Goal: Information Seeking & Learning: Stay updated

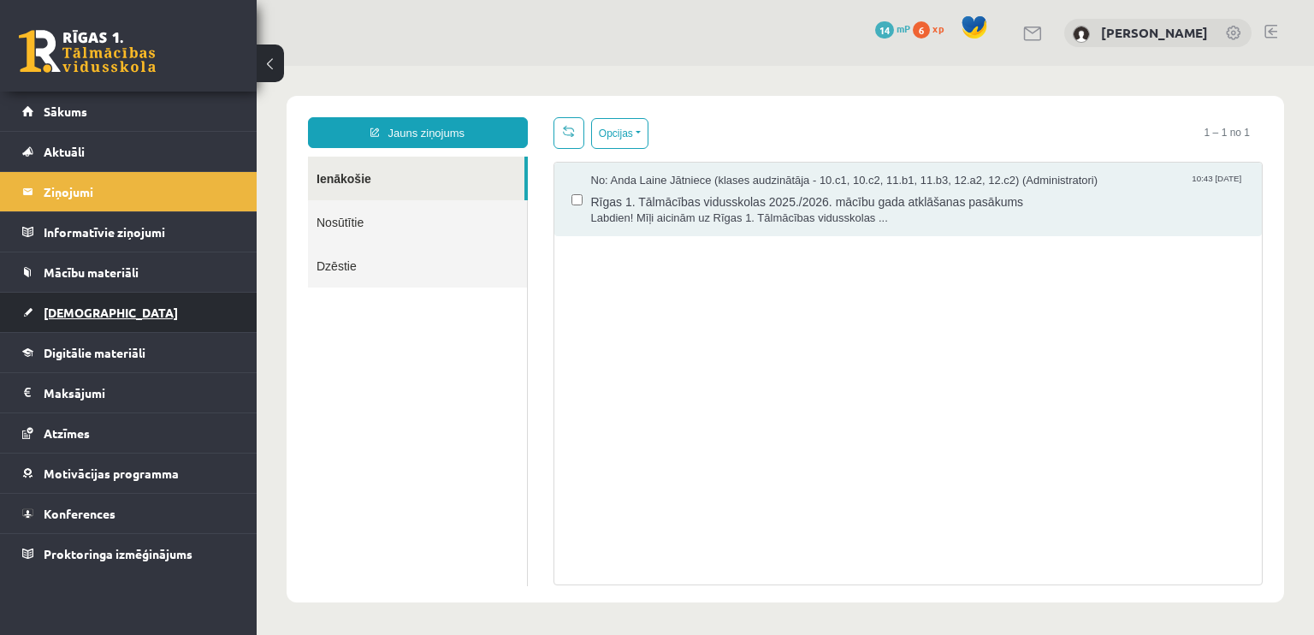
click at [120, 307] on link "[DEMOGRAPHIC_DATA]" at bounding box center [128, 312] width 213 height 39
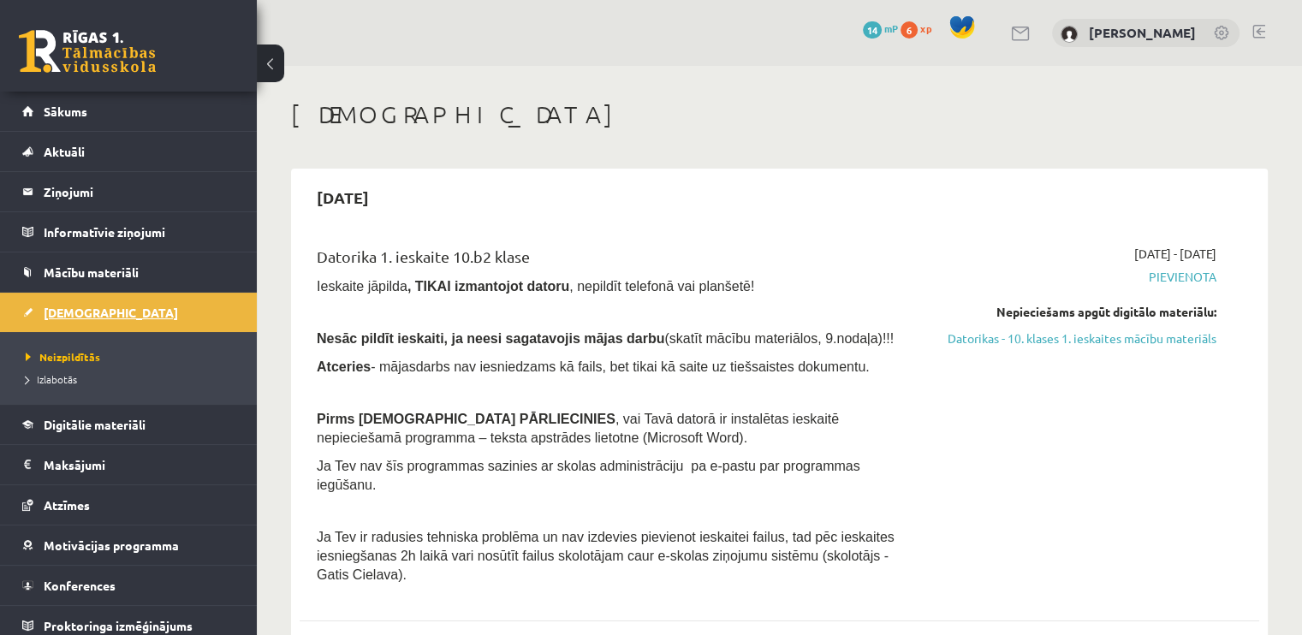
click at [178, 320] on link "[DEMOGRAPHIC_DATA]" at bounding box center [128, 312] width 213 height 39
click at [195, 545] on link "Motivācijas programma" at bounding box center [128, 544] width 213 height 39
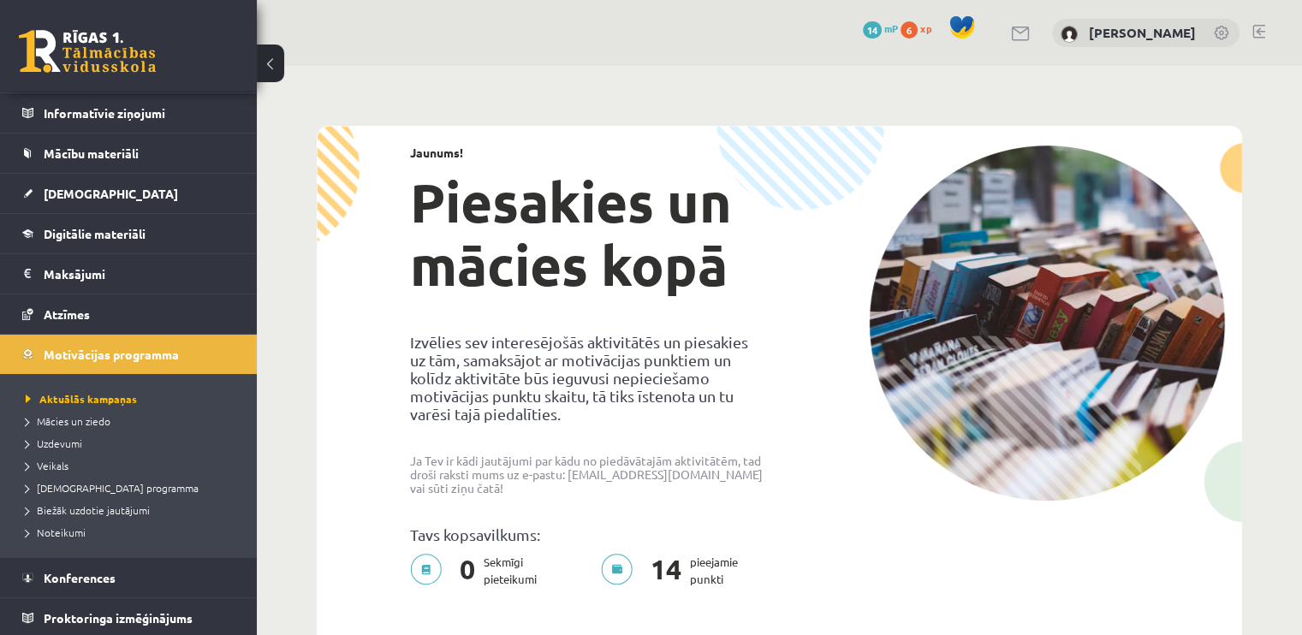
scroll to position [56, 0]
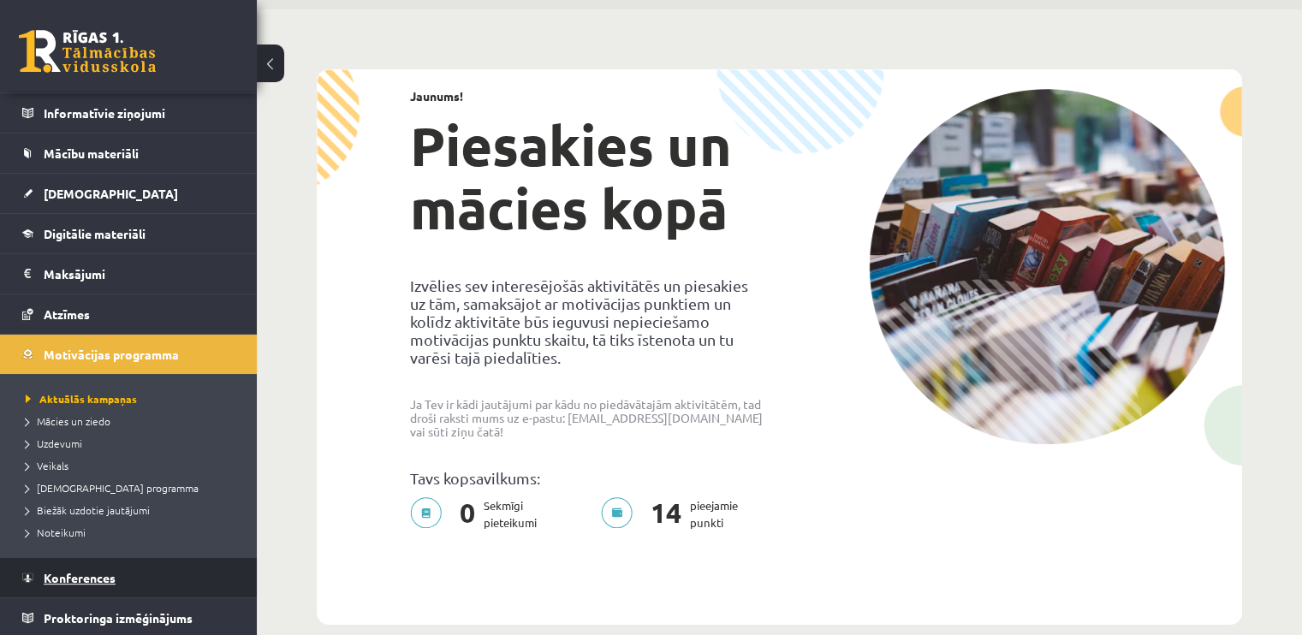
click at [153, 581] on link "Konferences" at bounding box center [128, 577] width 213 height 39
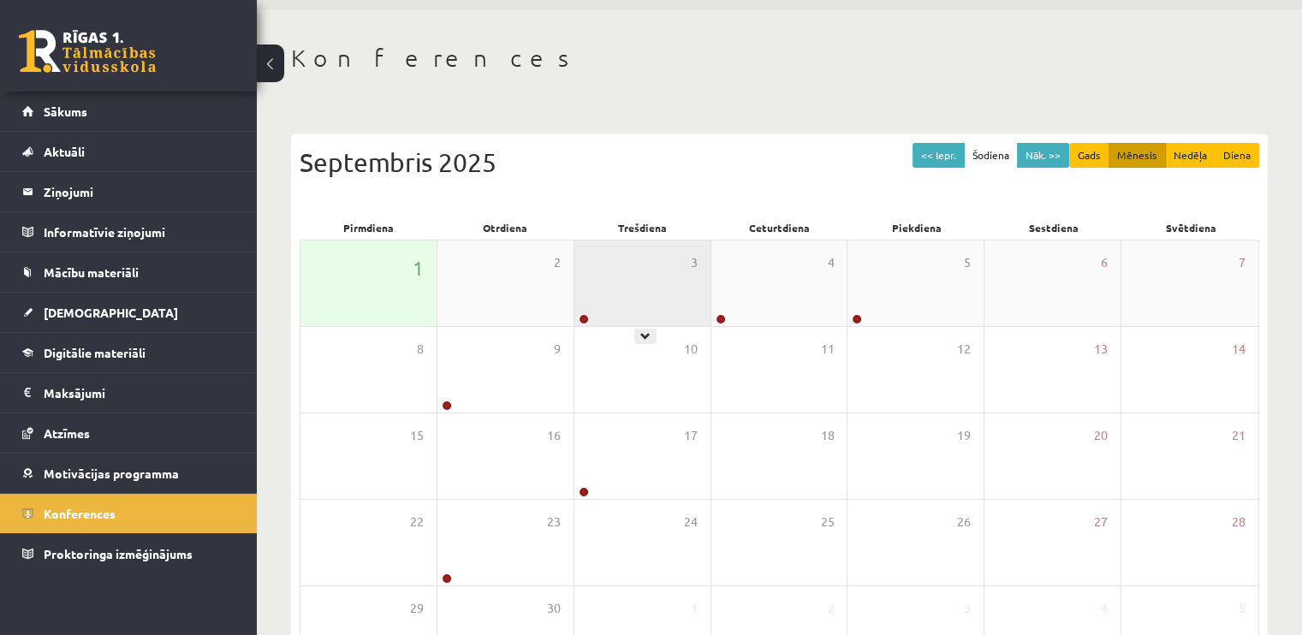
drag, startPoint x: 595, startPoint y: 291, endPoint x: 595, endPoint y: 300, distance: 9.4
click at [595, 300] on div "3" at bounding box center [642, 283] width 136 height 86
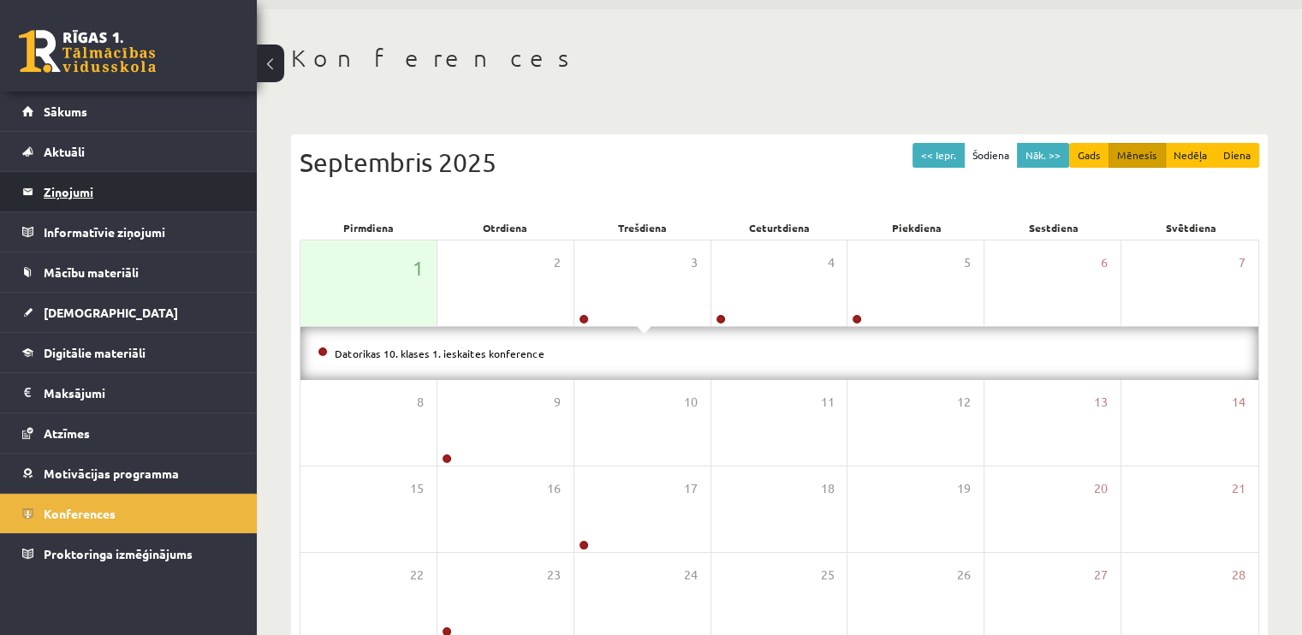
click at [89, 187] on legend "Ziņojumi 0" at bounding box center [140, 191] width 192 height 39
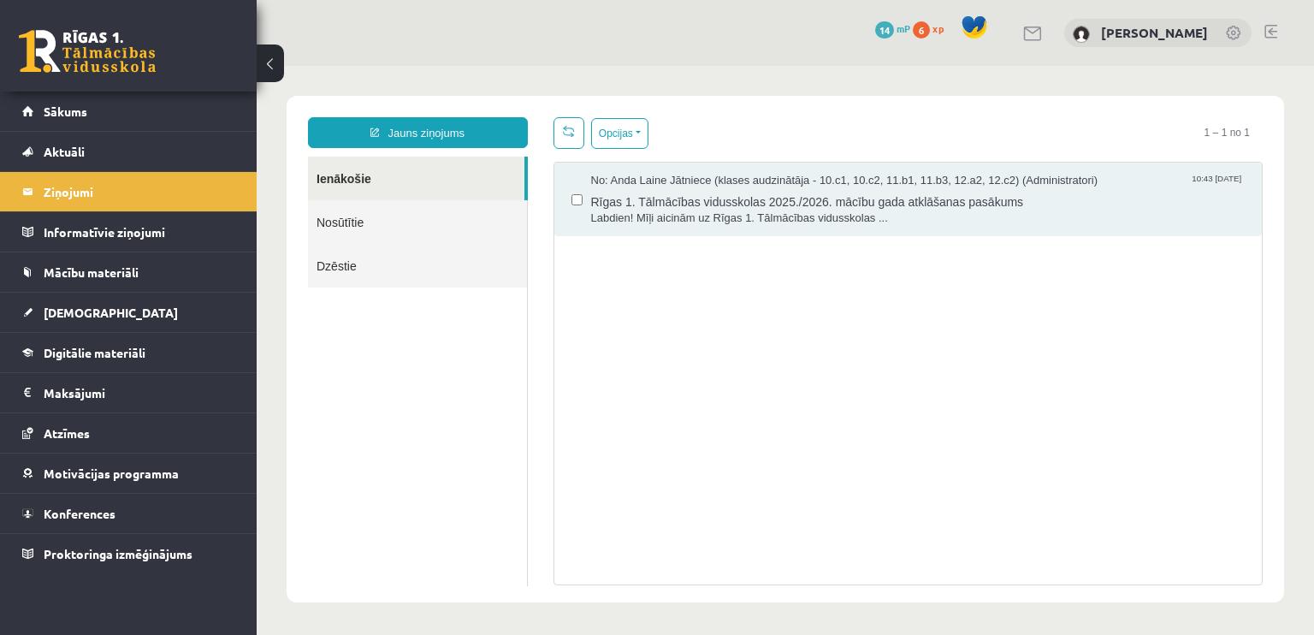
click at [383, 222] on link "Nosūtītie" at bounding box center [417, 222] width 219 height 44
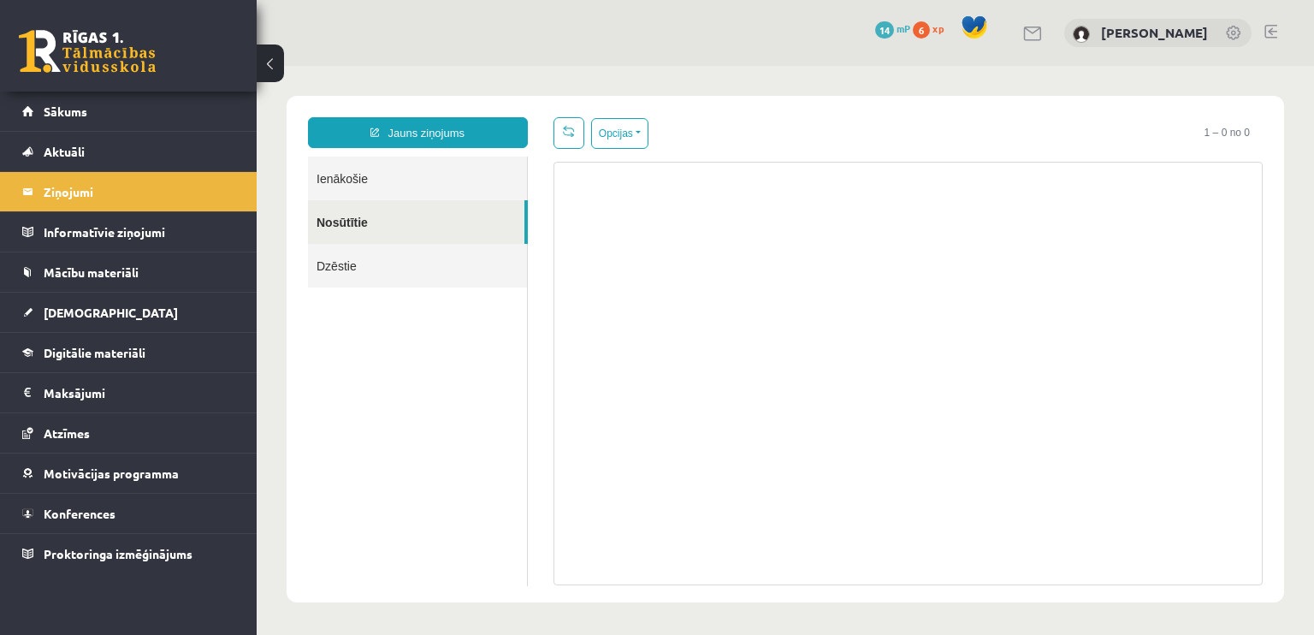
click at [369, 272] on link "Dzēstie" at bounding box center [417, 266] width 219 height 44
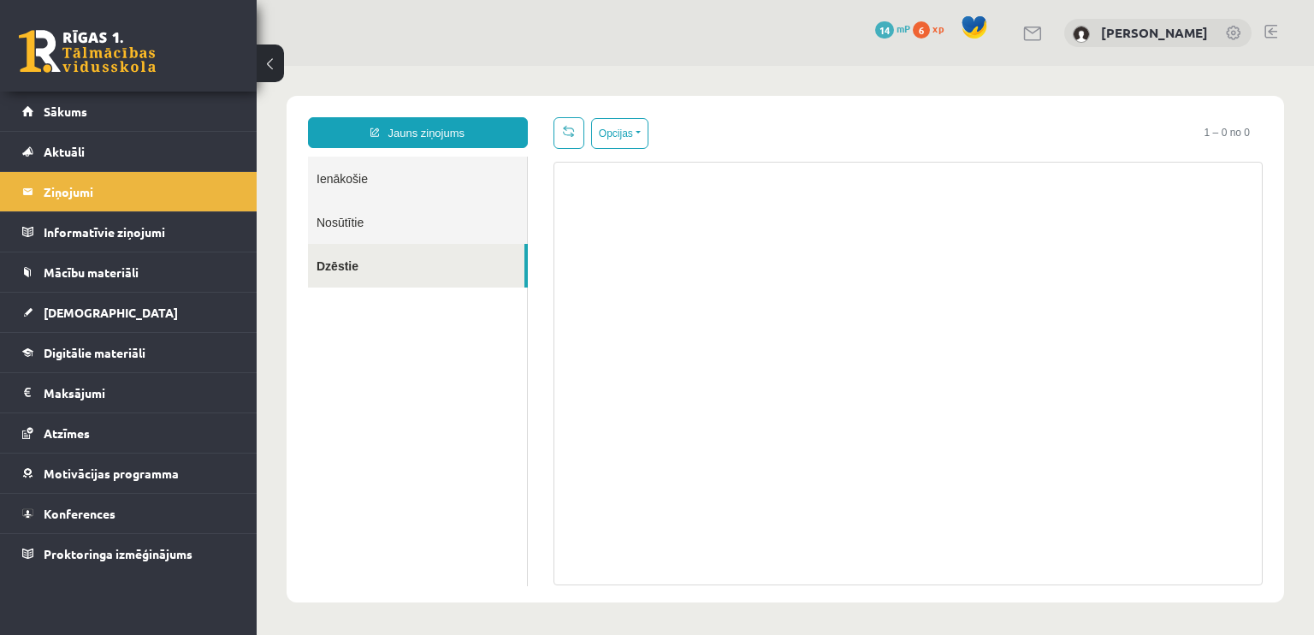
click at [397, 170] on link "Ienākošie" at bounding box center [417, 179] width 219 height 44
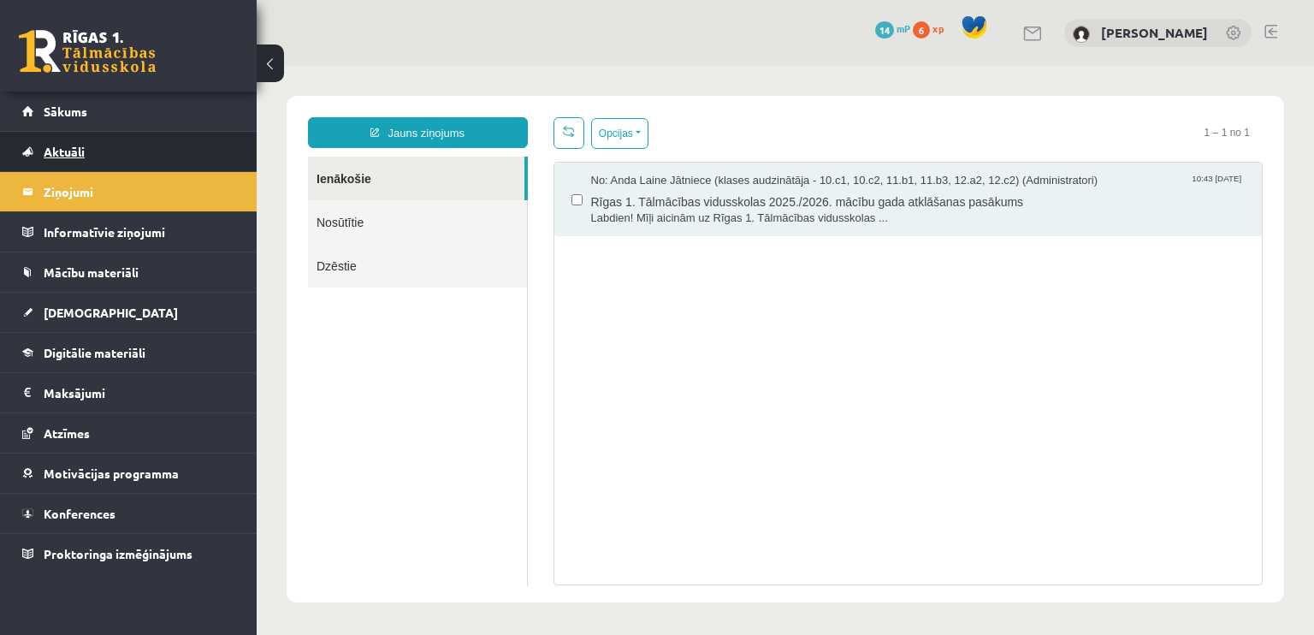
click at [97, 156] on link "Aktuāli" at bounding box center [128, 151] width 213 height 39
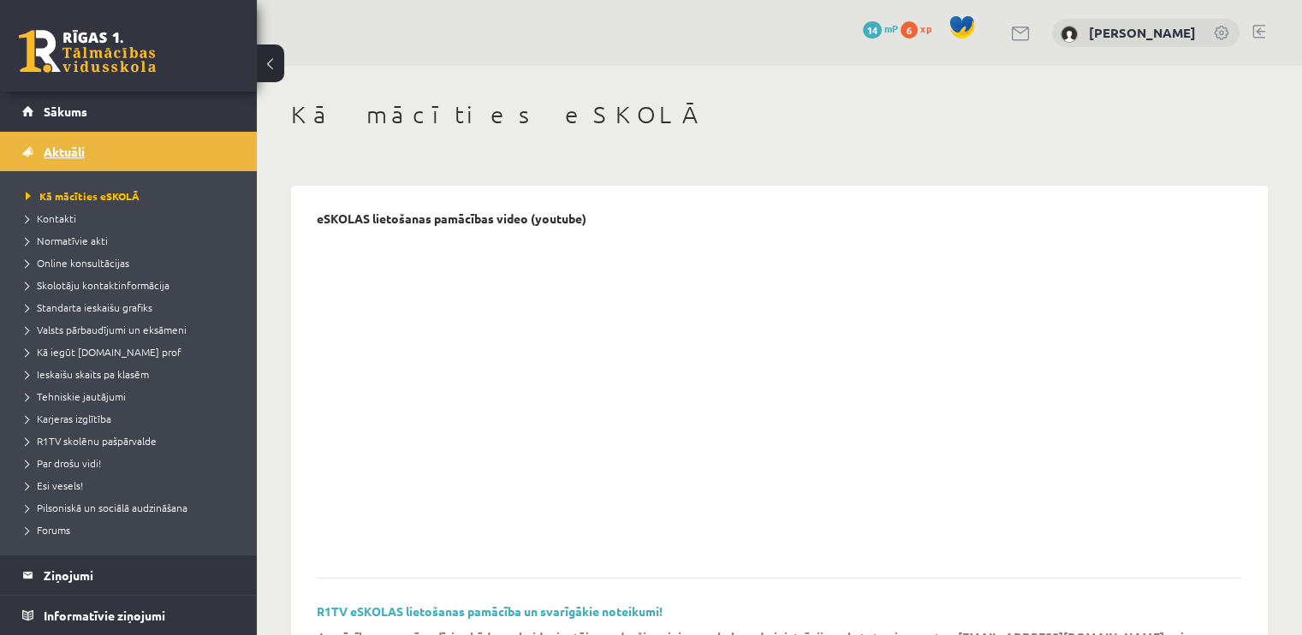
click at [99, 152] on link "Aktuāli" at bounding box center [128, 151] width 213 height 39
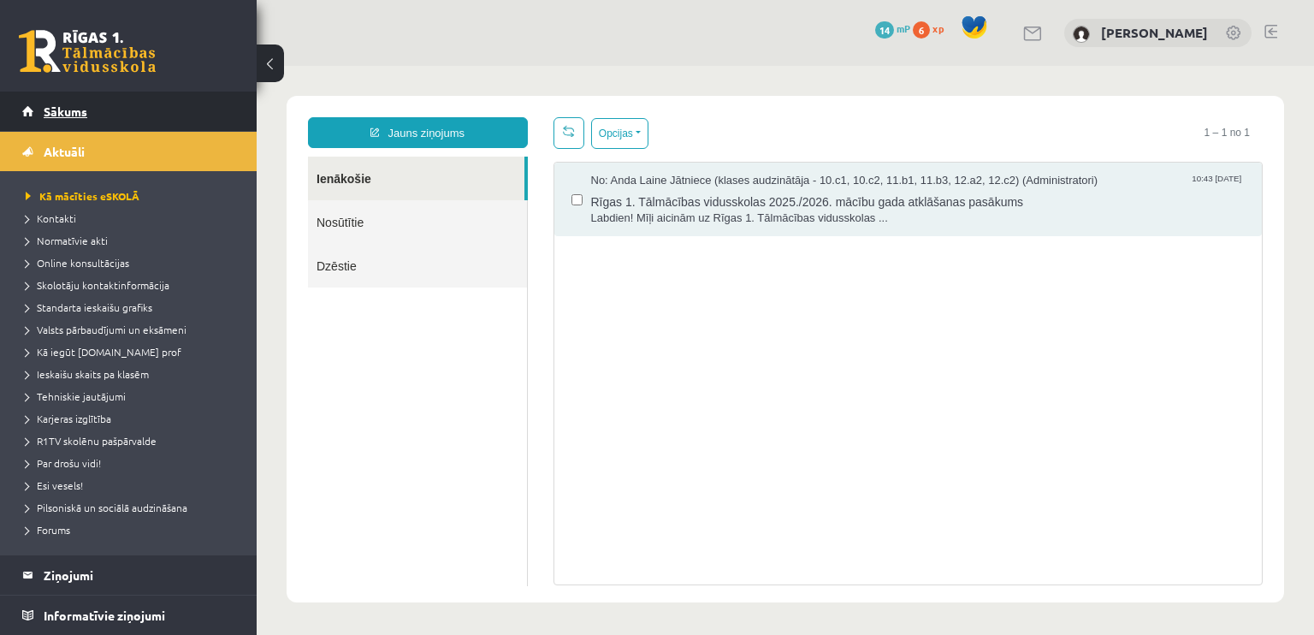
click at [82, 111] on span "Sākums" at bounding box center [66, 111] width 44 height 15
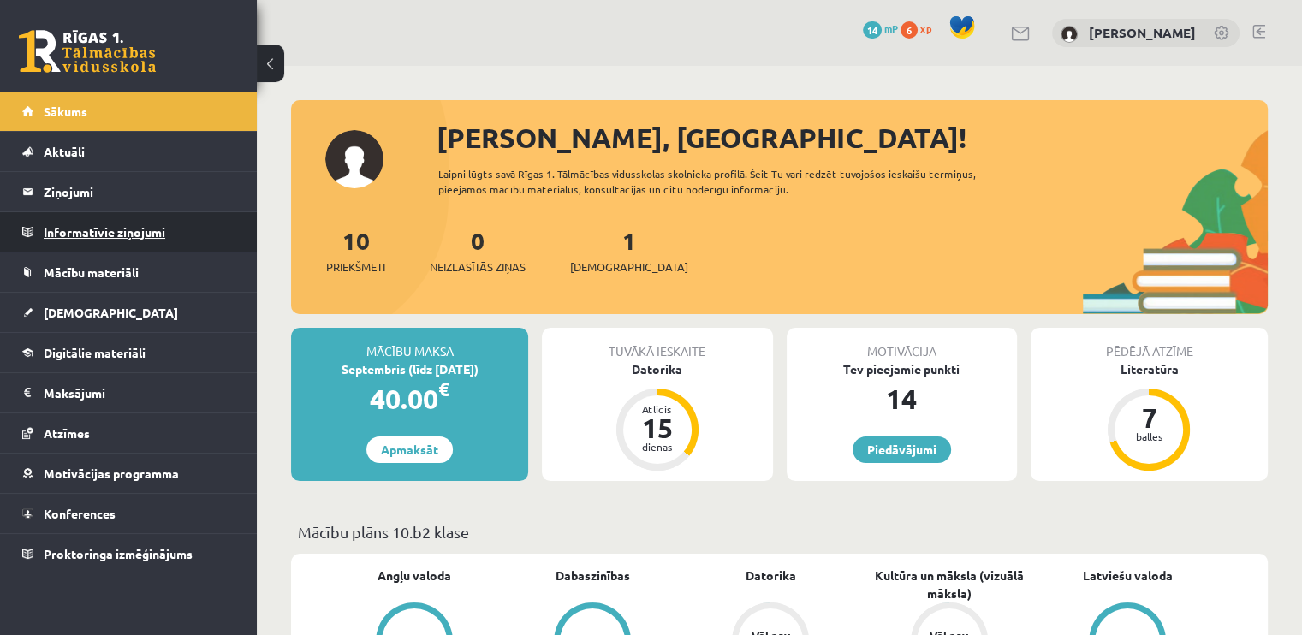
click at [113, 235] on legend "Informatīvie ziņojumi 0" at bounding box center [140, 231] width 192 height 39
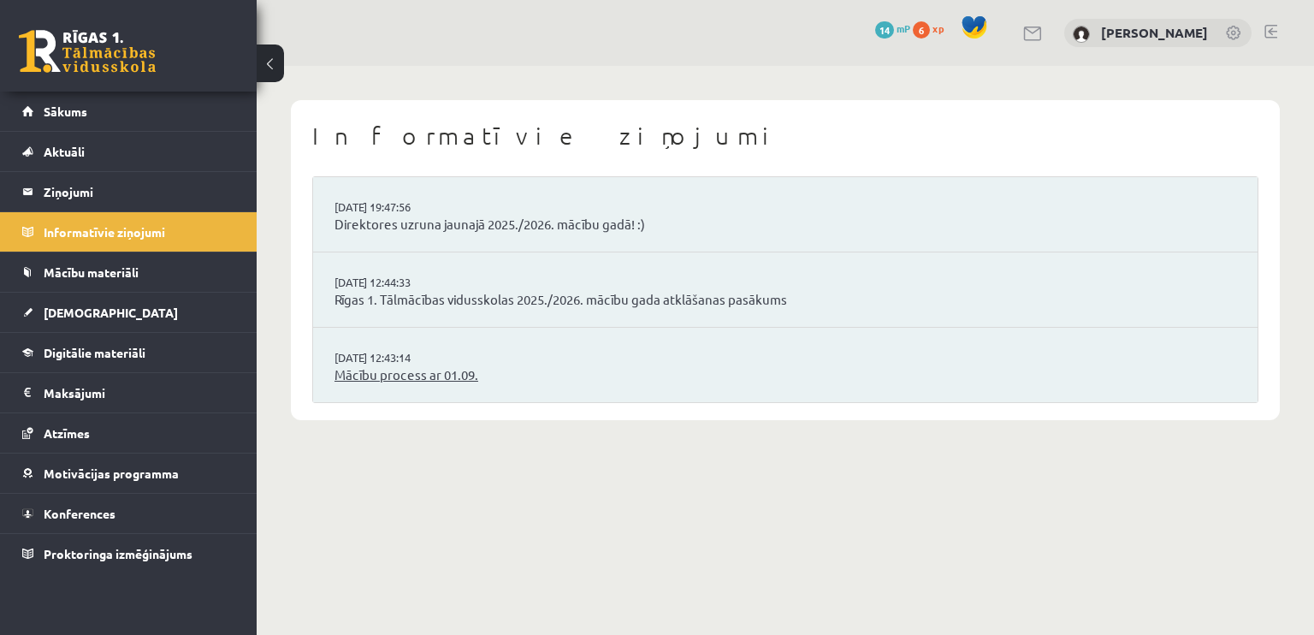
click at [445, 375] on link "Mācību process ar 01.09." at bounding box center [786, 375] width 902 height 20
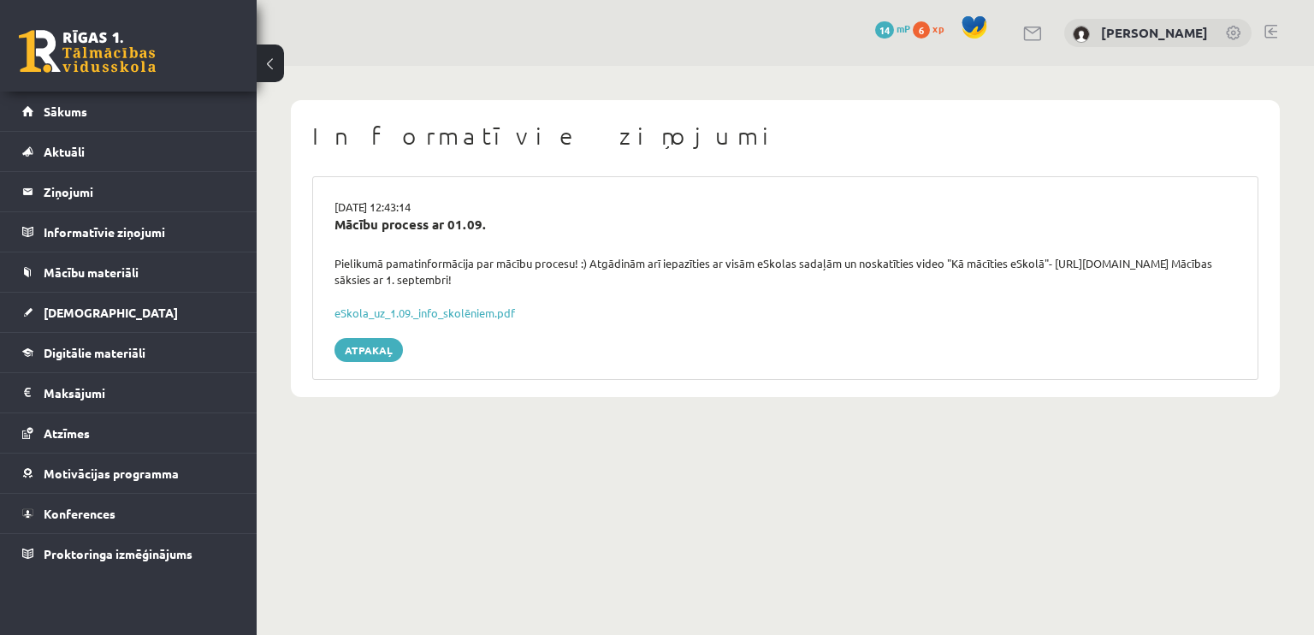
click at [397, 307] on link "eSkola_uz_1.09._info_skolēniem.pdf" at bounding box center [425, 312] width 181 height 15
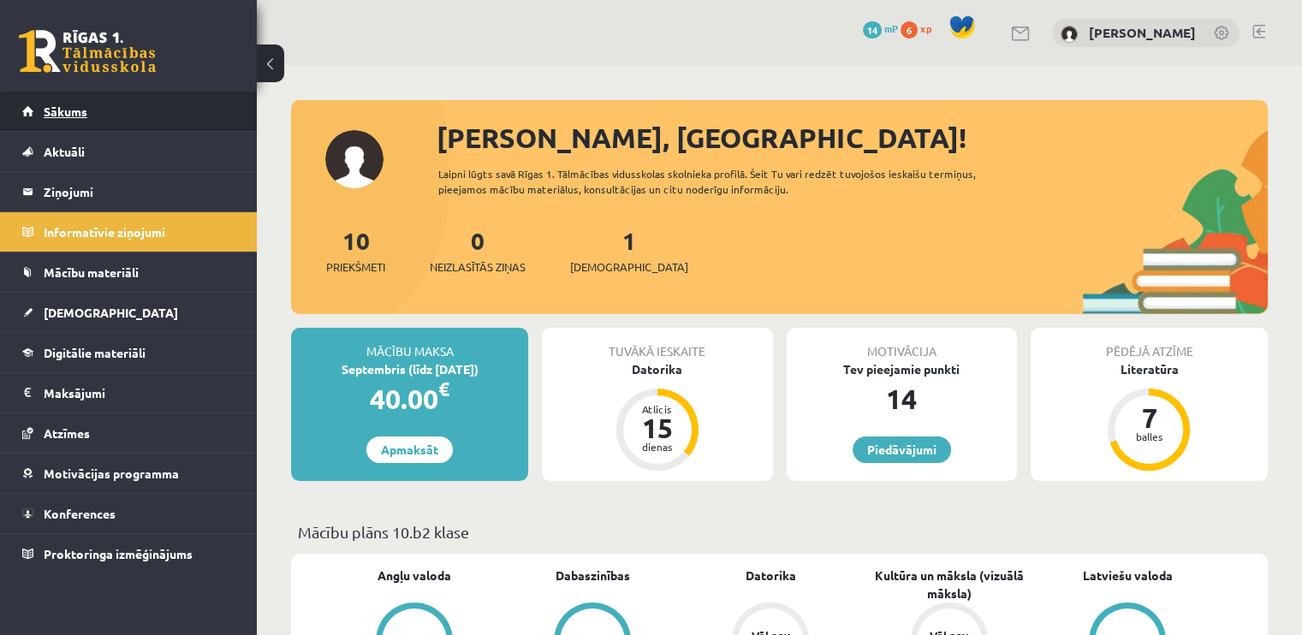
click at [58, 104] on span "Sākums" at bounding box center [66, 111] width 44 height 15
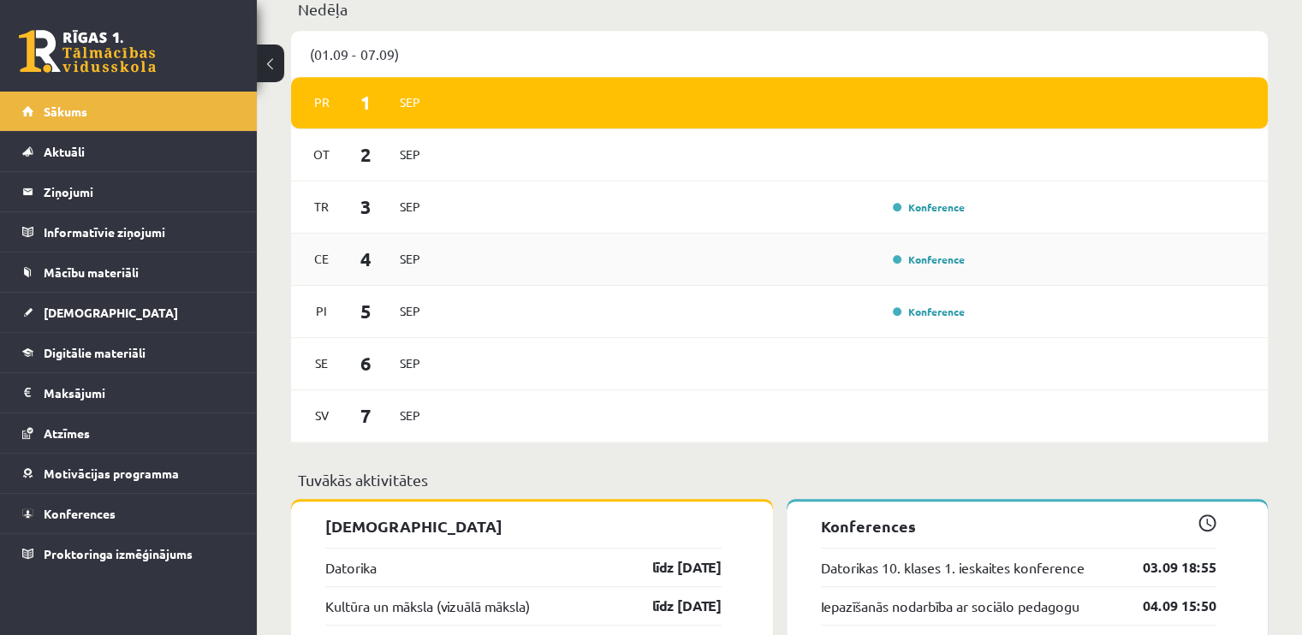
scroll to position [912, 0]
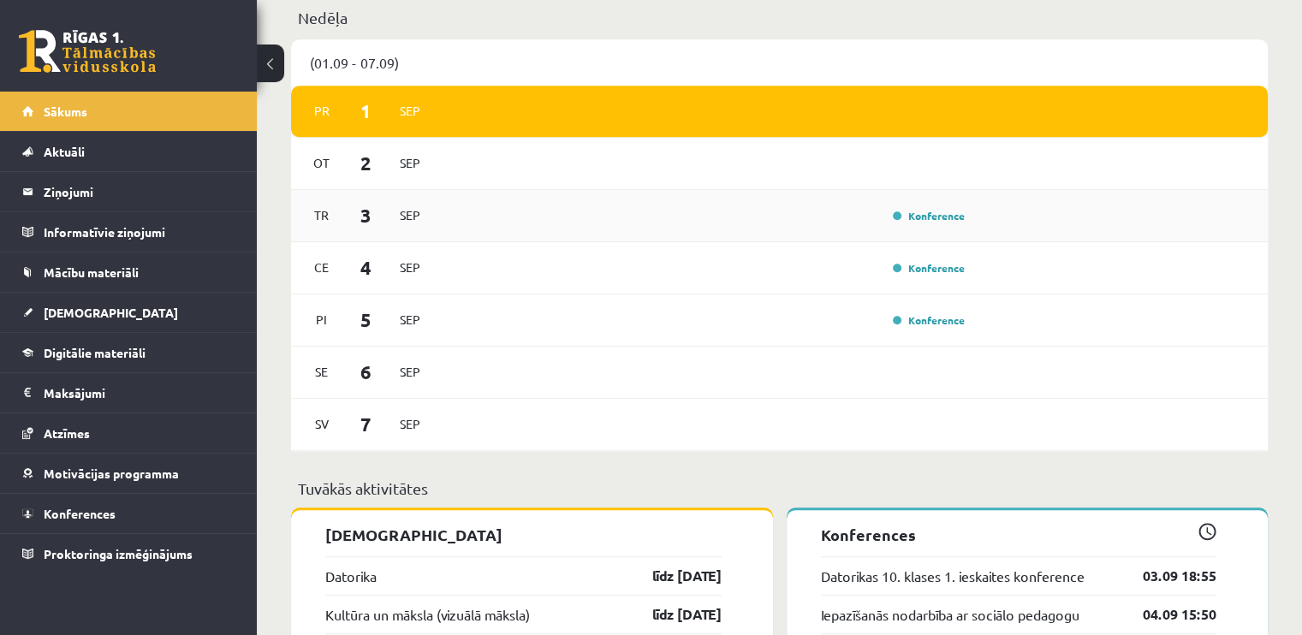
click at [821, 214] on div "Konference" at bounding box center [706, 215] width 530 height 19
click at [878, 218] on div "Konference" at bounding box center [706, 215] width 530 height 19
click at [896, 215] on link "Konference" at bounding box center [929, 216] width 72 height 14
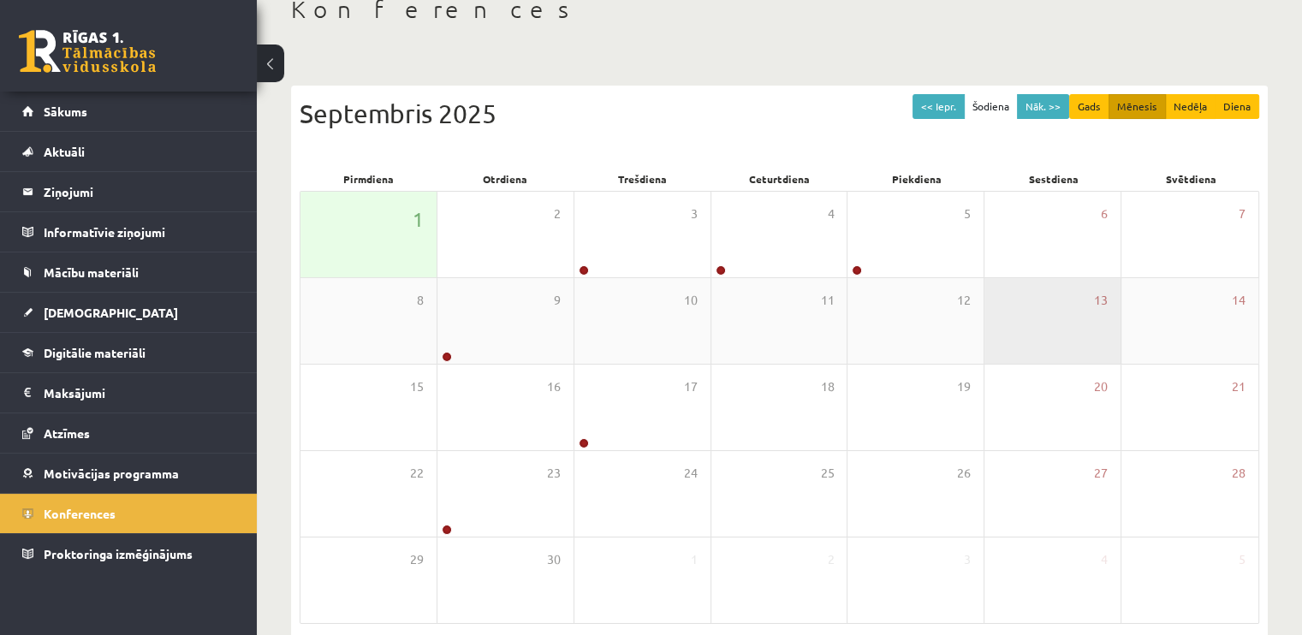
scroll to position [109, 0]
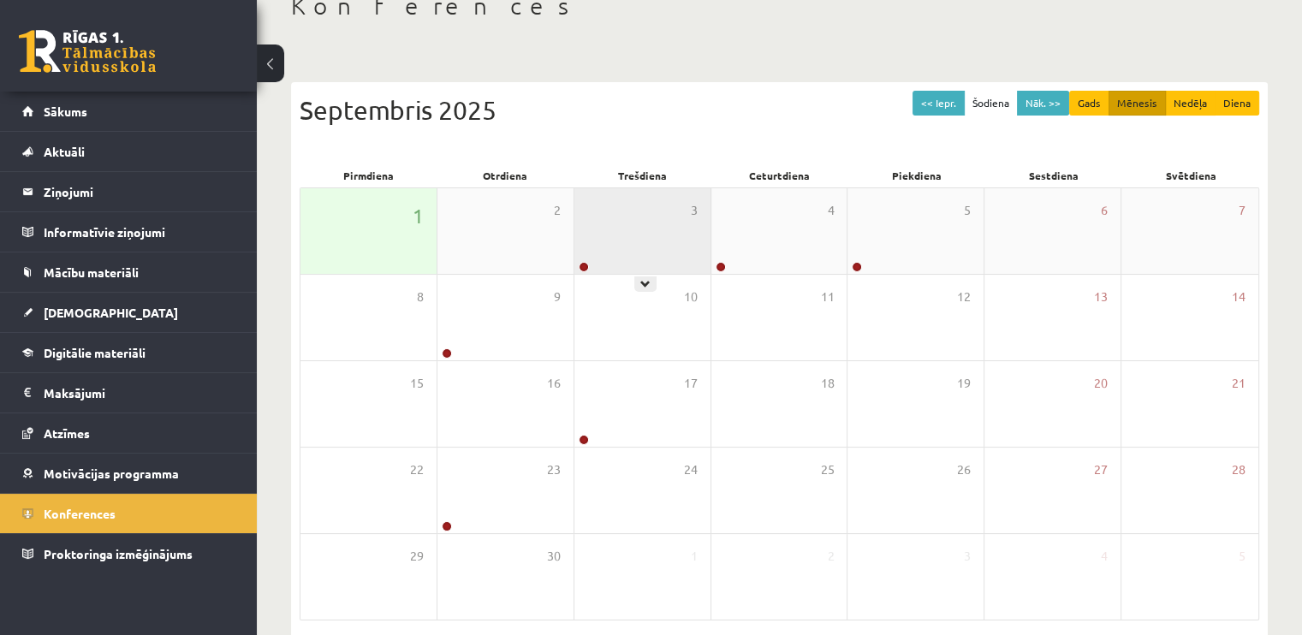
click at [588, 252] on div "3" at bounding box center [642, 231] width 136 height 86
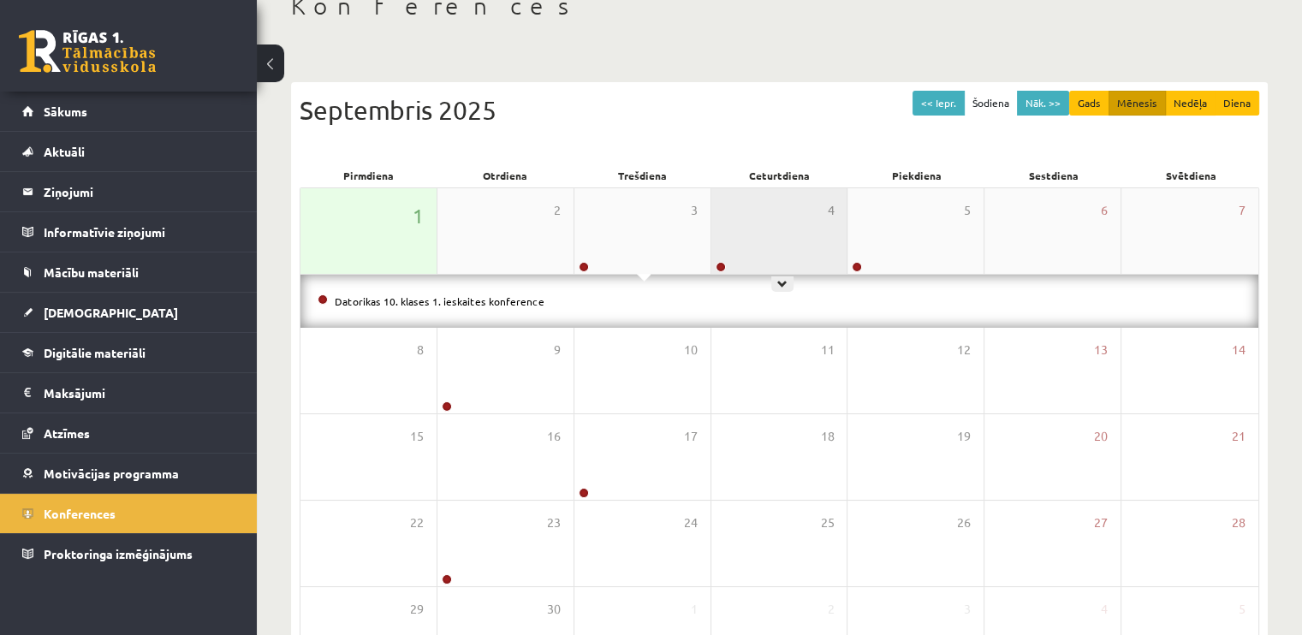
click at [762, 226] on div "4" at bounding box center [779, 231] width 136 height 86
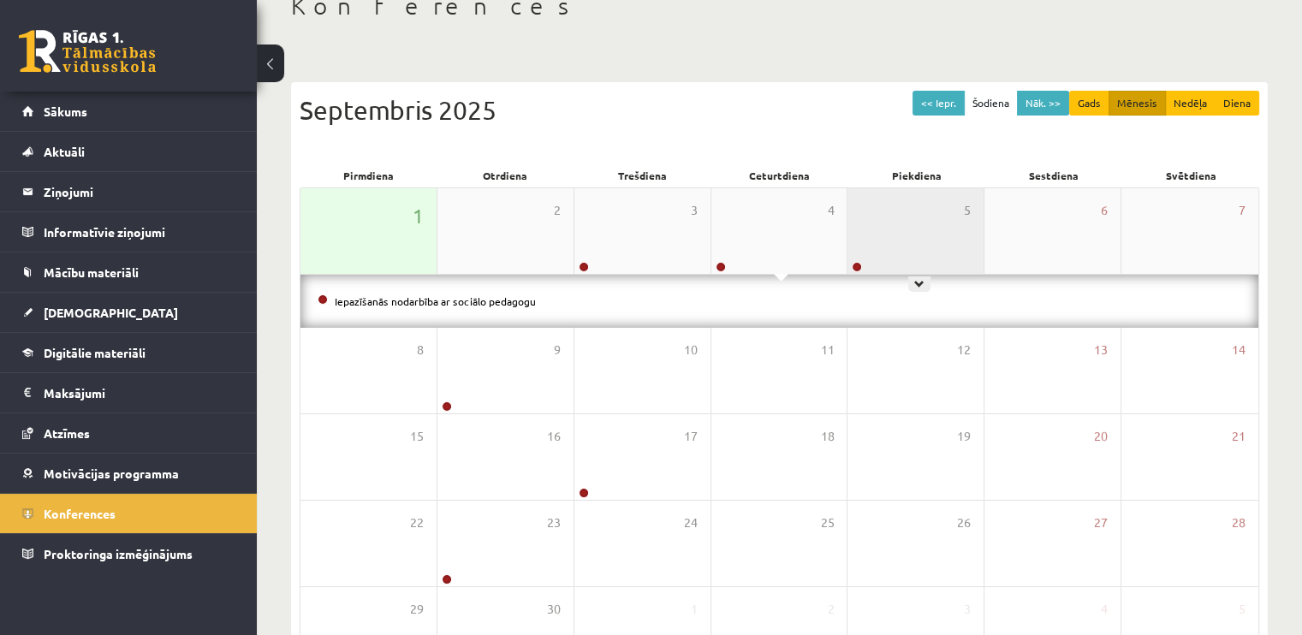
click at [910, 214] on div "5" at bounding box center [915, 231] width 136 height 86
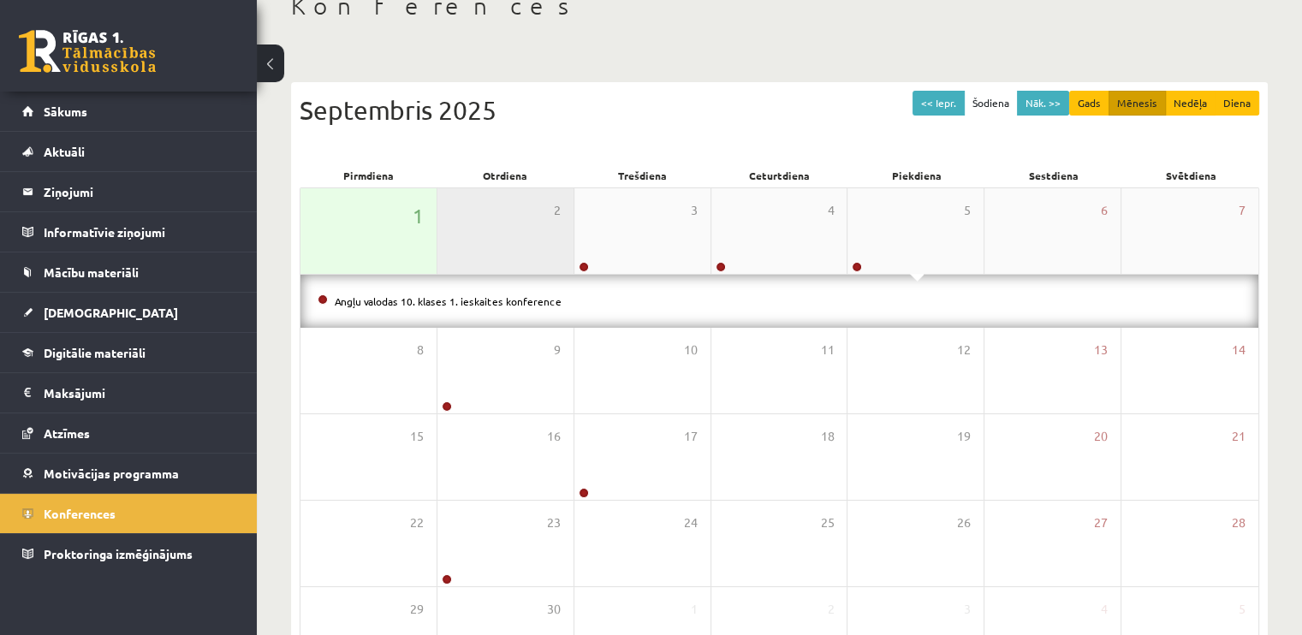
click at [567, 232] on div "2" at bounding box center [505, 231] width 136 height 86
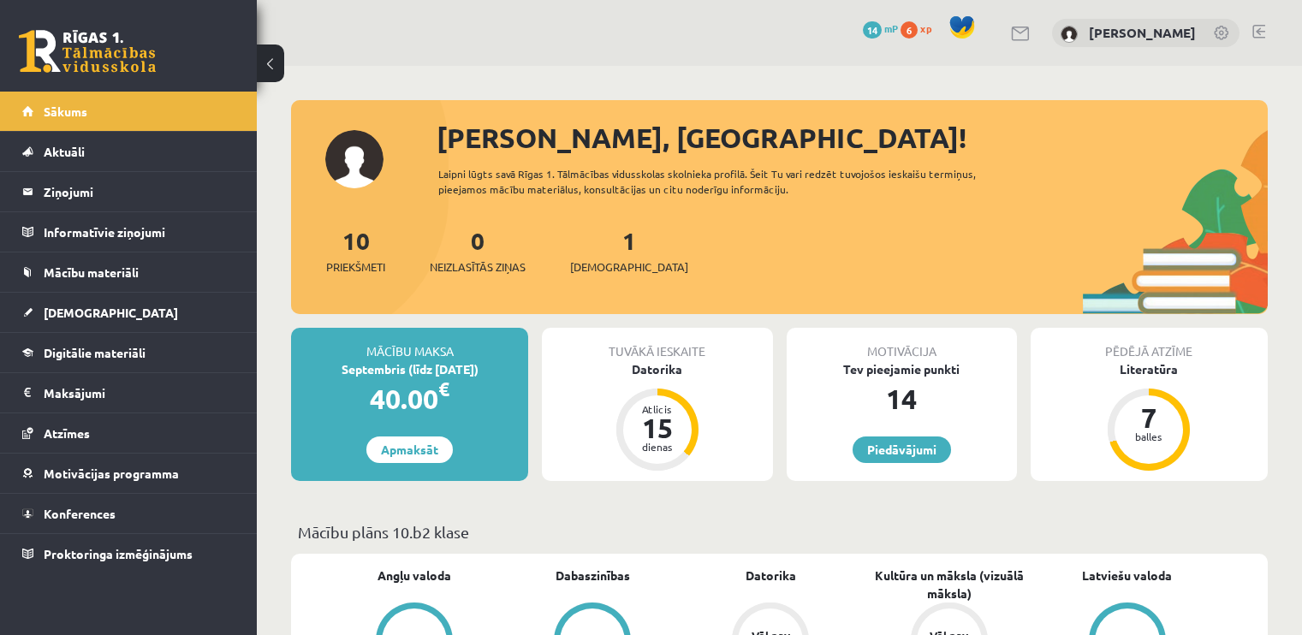
scroll to position [912, 0]
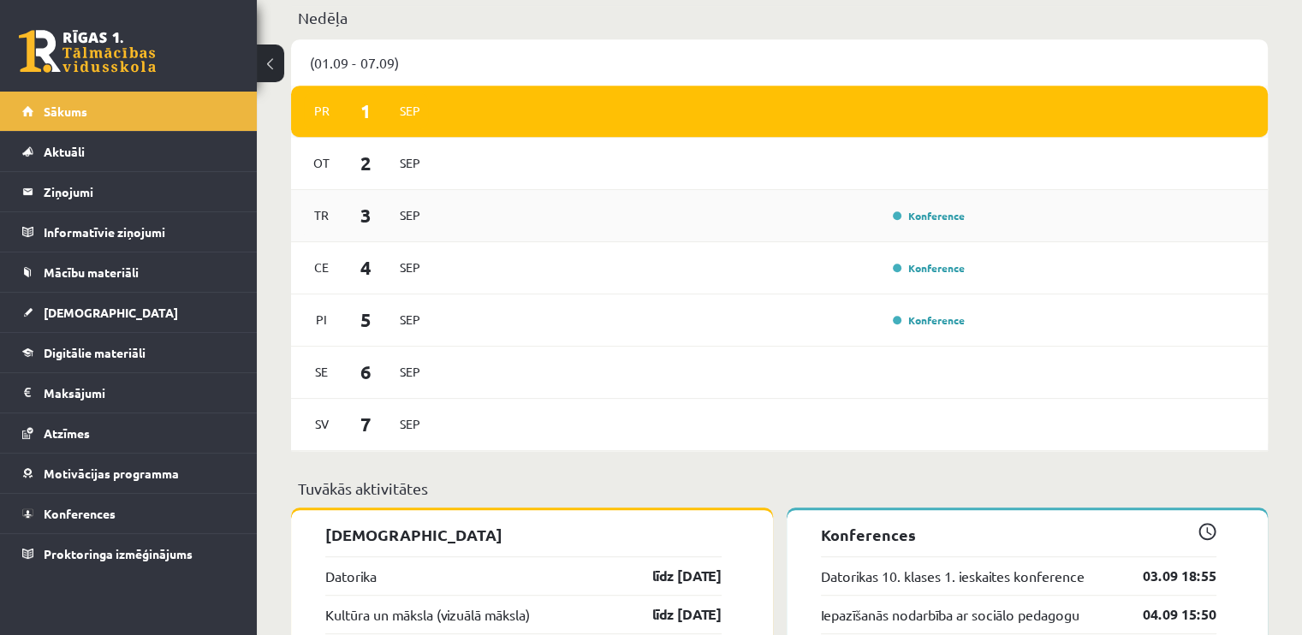
click at [363, 228] on span "3" at bounding box center [366, 215] width 53 height 28
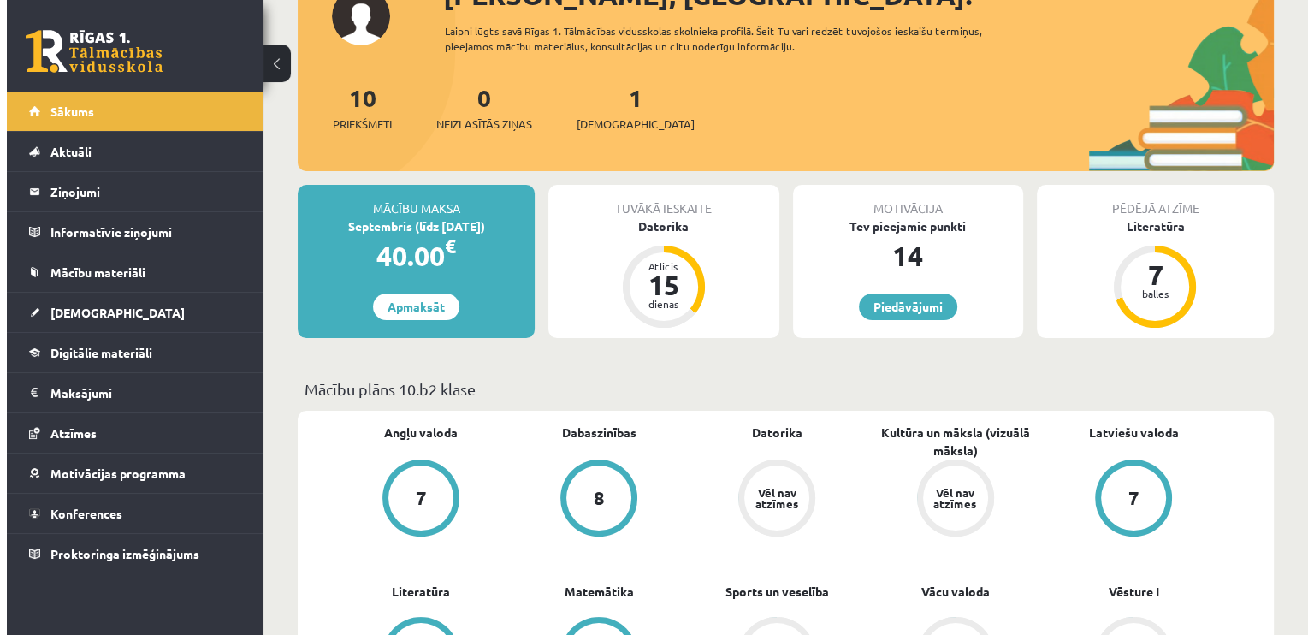
scroll to position [0, 0]
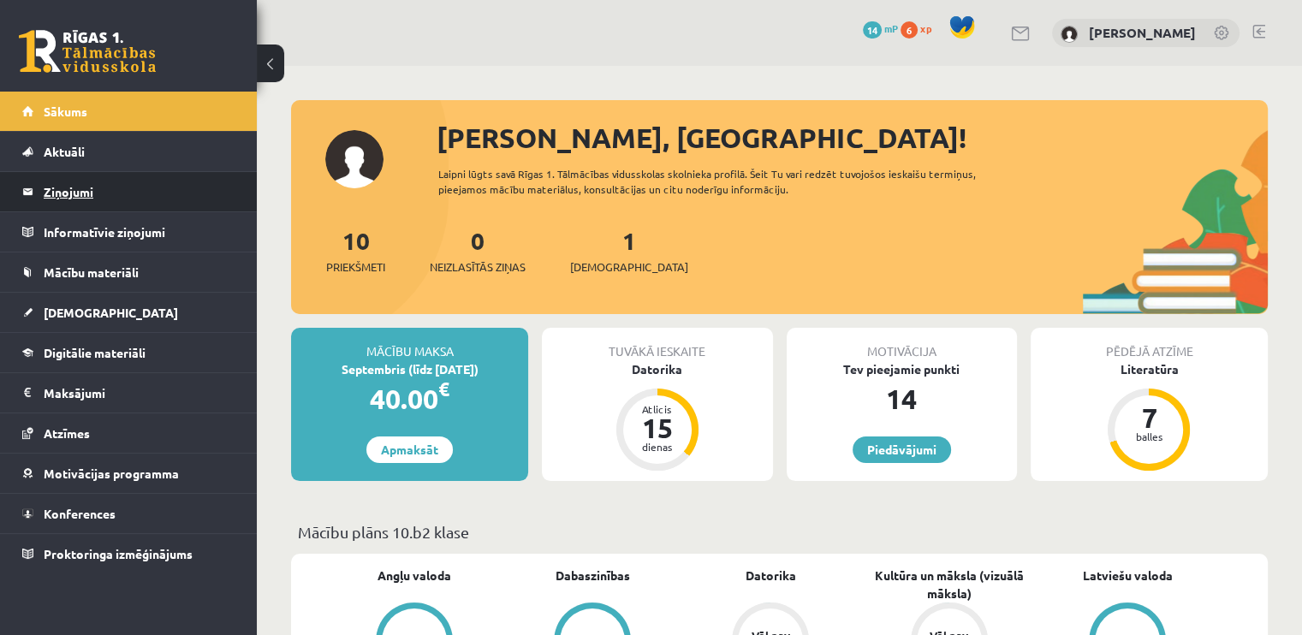
click at [82, 189] on legend "Ziņojumi 0" at bounding box center [140, 191] width 192 height 39
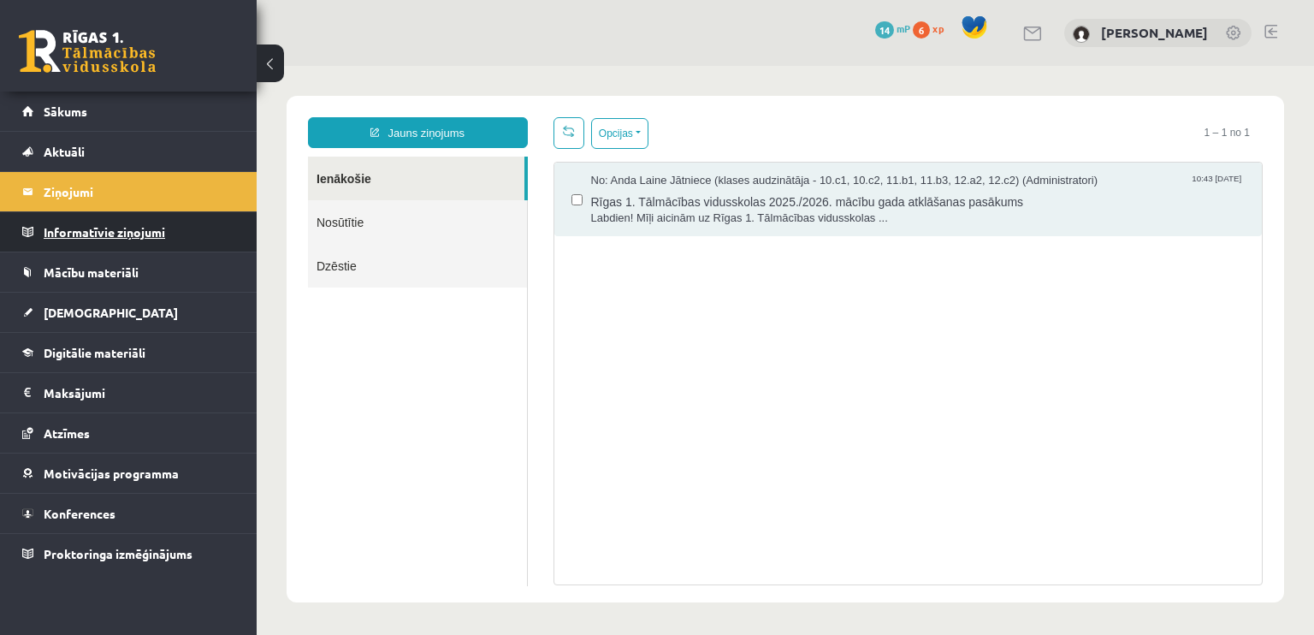
click at [75, 228] on legend "Informatīvie ziņojumi 0" at bounding box center [140, 231] width 192 height 39
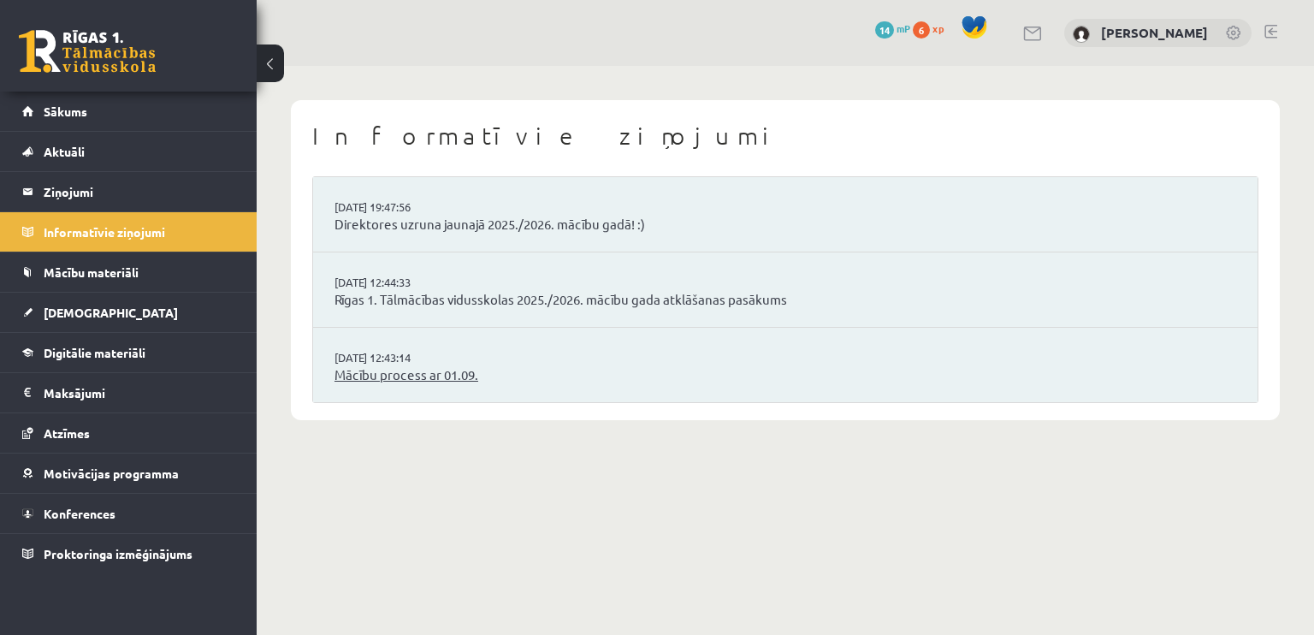
click at [442, 372] on link "Mācību process ar 01.09." at bounding box center [786, 375] width 902 height 20
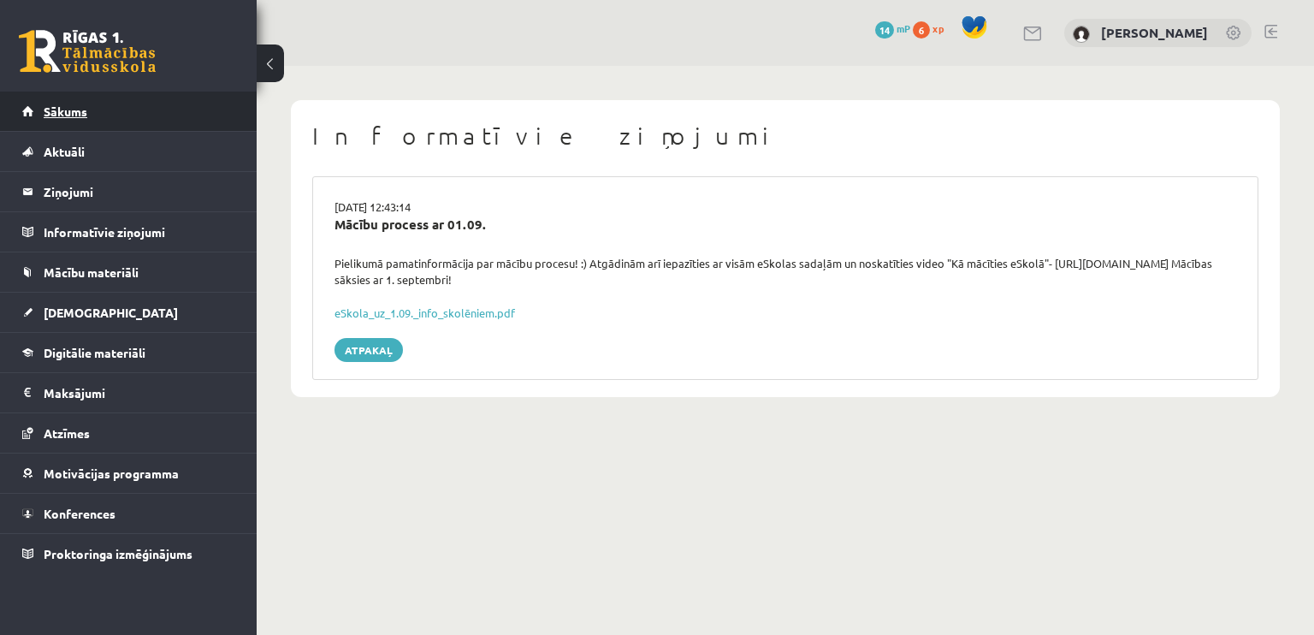
click at [74, 106] on span "Sākums" at bounding box center [66, 111] width 44 height 15
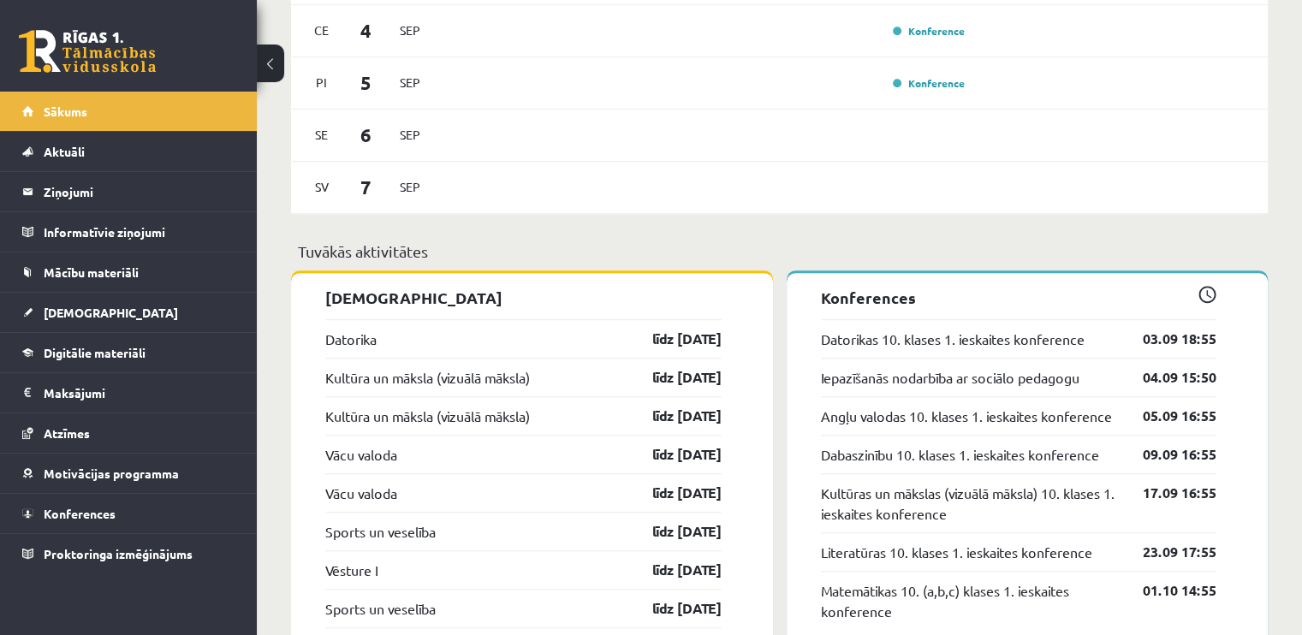
scroll to position [1320, 0]
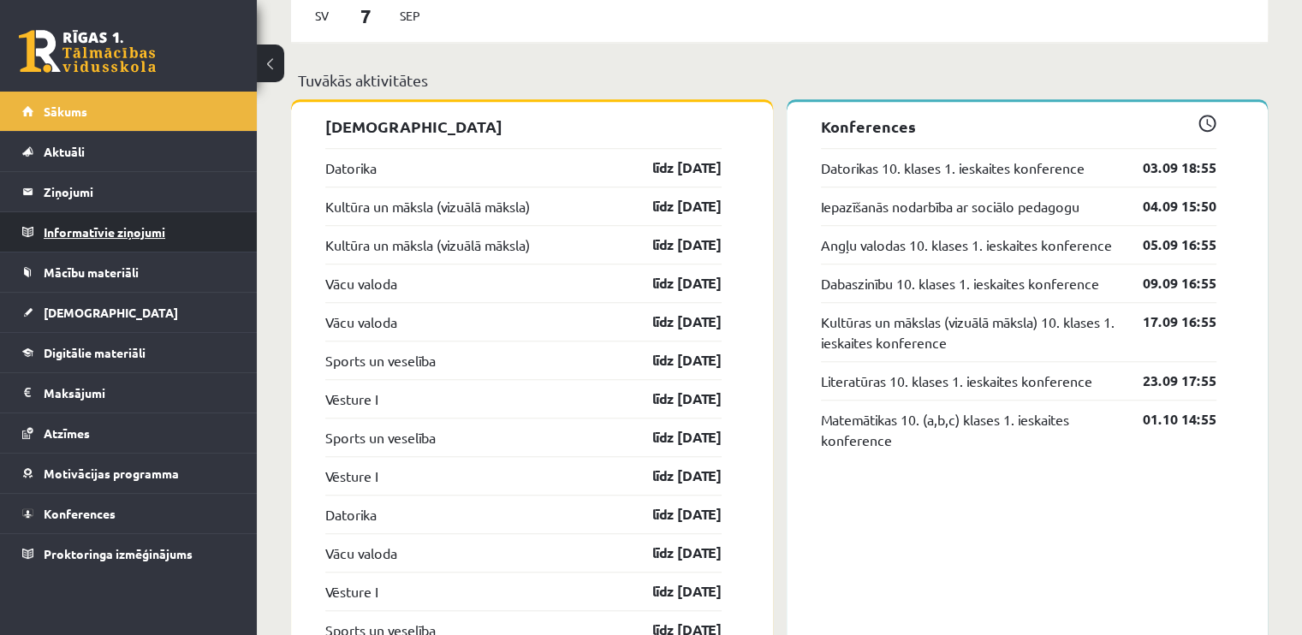
click at [140, 232] on legend "Informatīvie ziņojumi 0" at bounding box center [140, 231] width 192 height 39
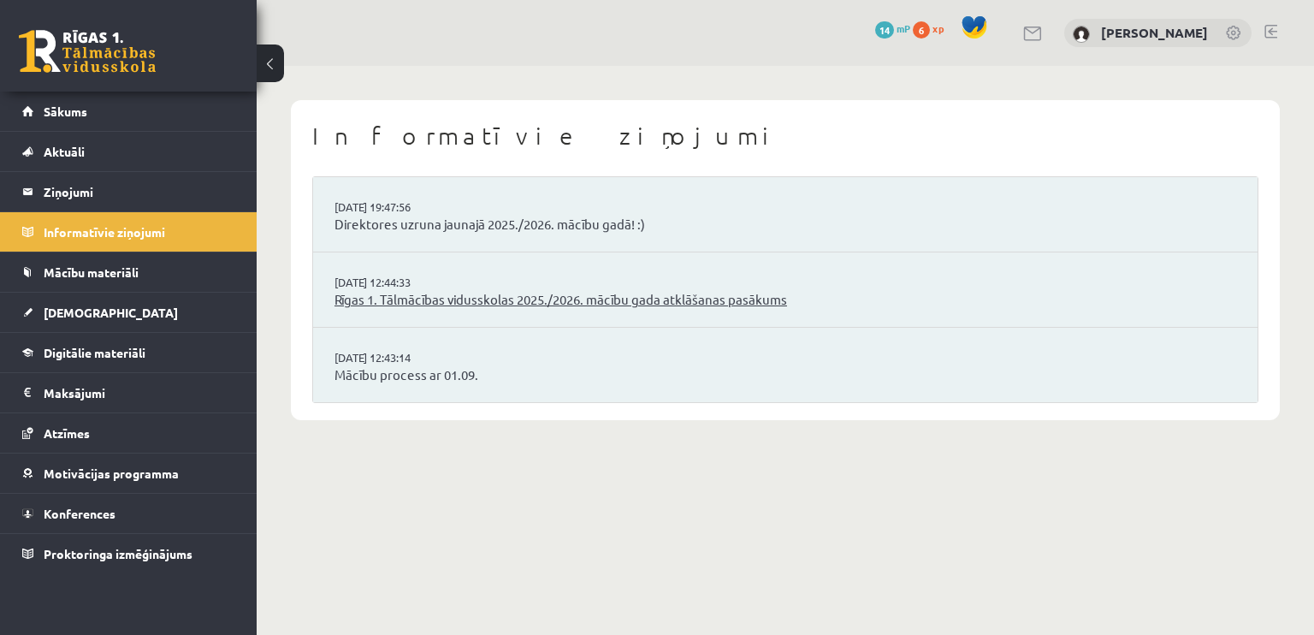
click at [507, 293] on link "Rīgas 1. Tālmācības vidusskolas 2025./2026. mācību gada atklāšanas pasākums" at bounding box center [786, 300] width 902 height 20
